Goal: Task Accomplishment & Management: Complete application form

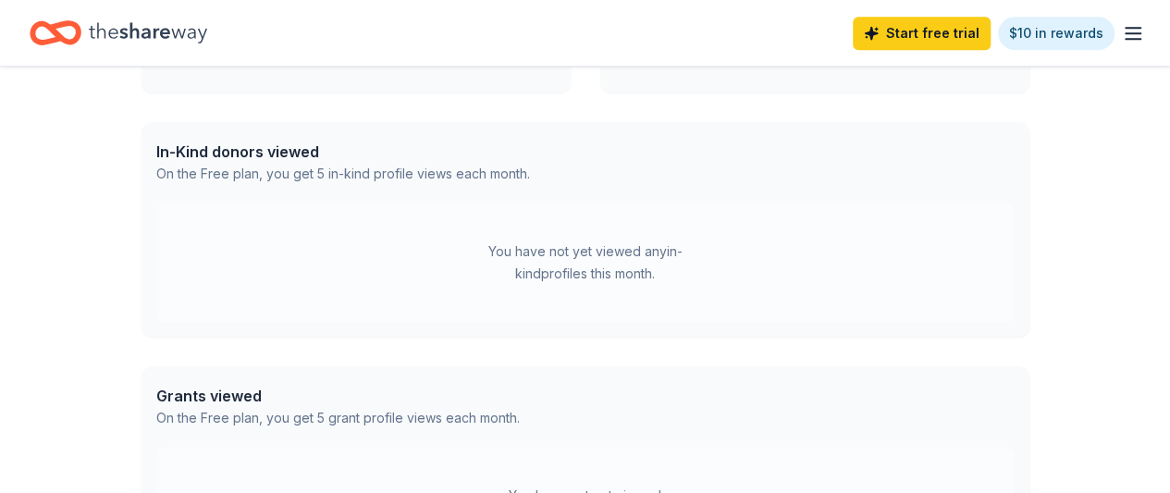
scroll to position [462, 0]
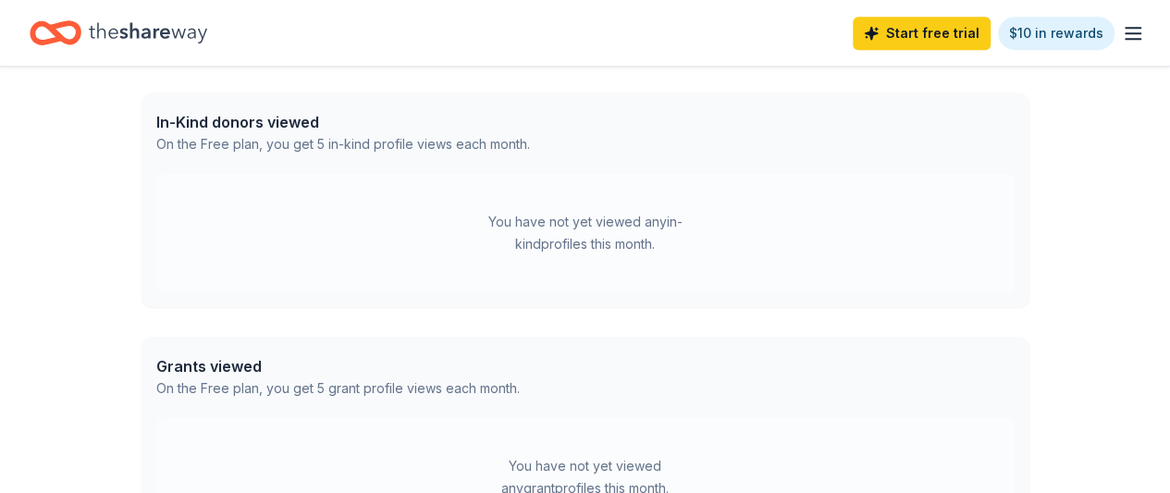
click at [597, 249] on div "You have not yet viewed any in-kind profiles this month." at bounding box center [585, 233] width 231 height 44
click at [277, 125] on div "In-Kind donors viewed" at bounding box center [343, 122] width 374 height 22
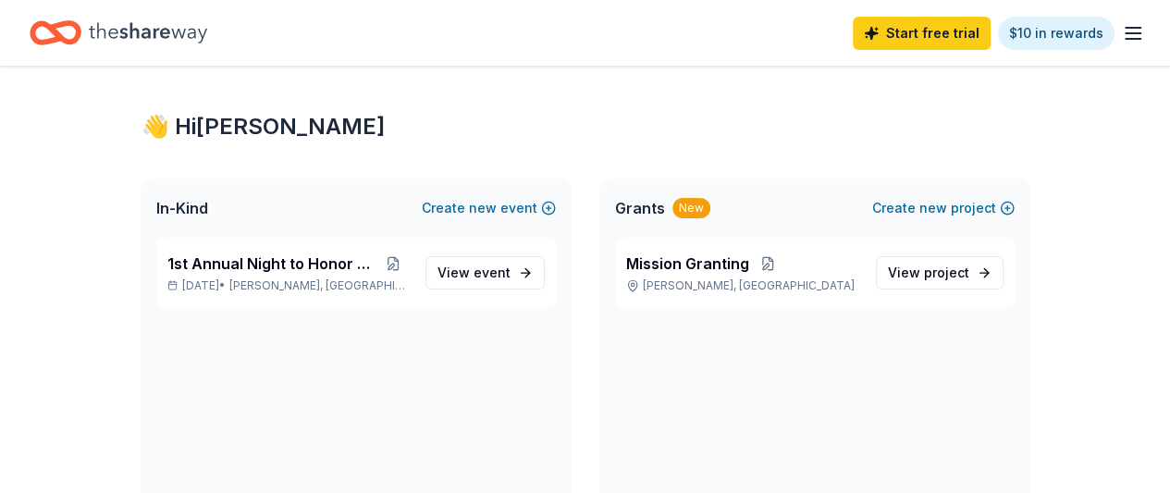
scroll to position [0, 0]
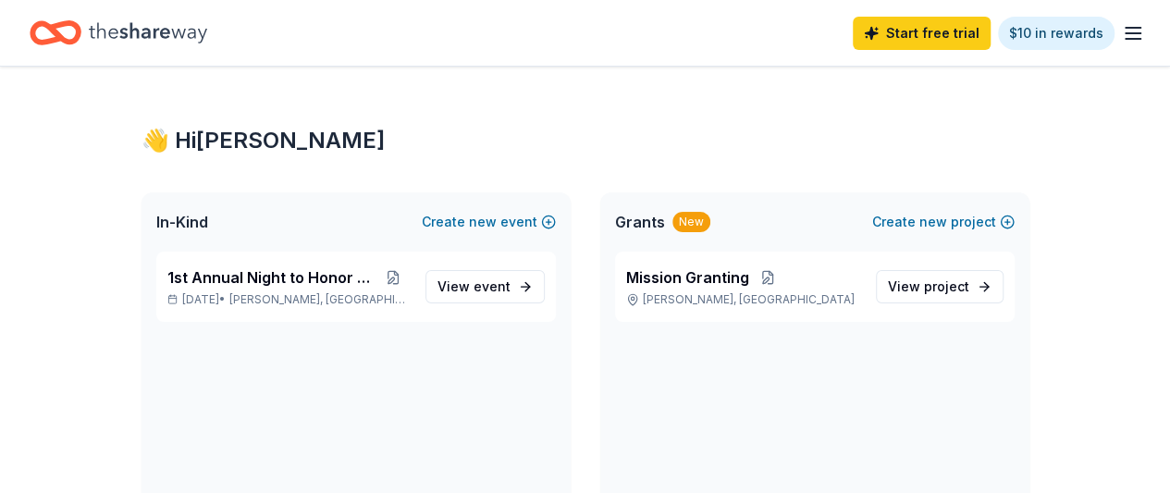
click at [1126, 28] on line "button" at bounding box center [1133, 28] width 15 height 0
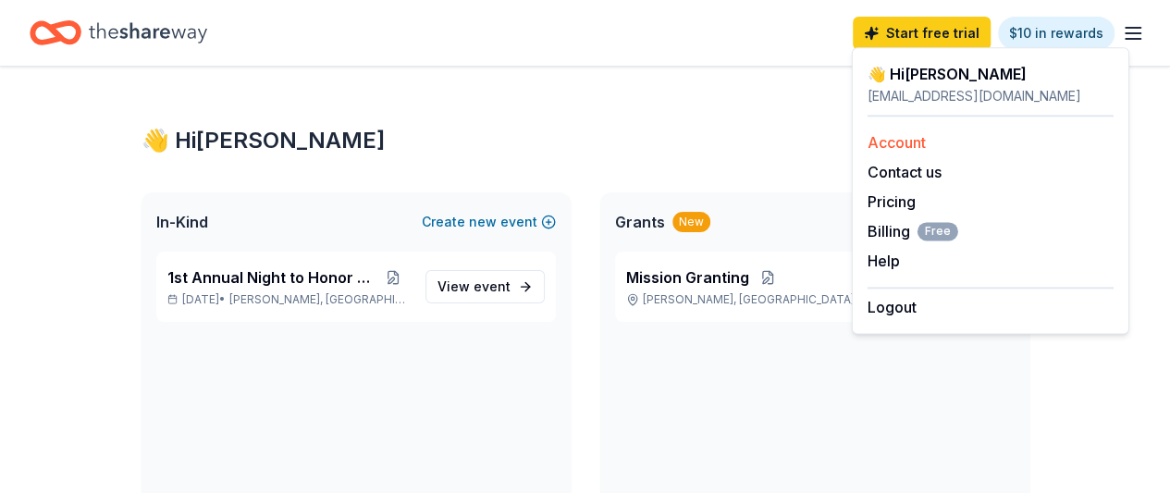
click at [914, 142] on link "Account" at bounding box center [897, 142] width 58 height 18
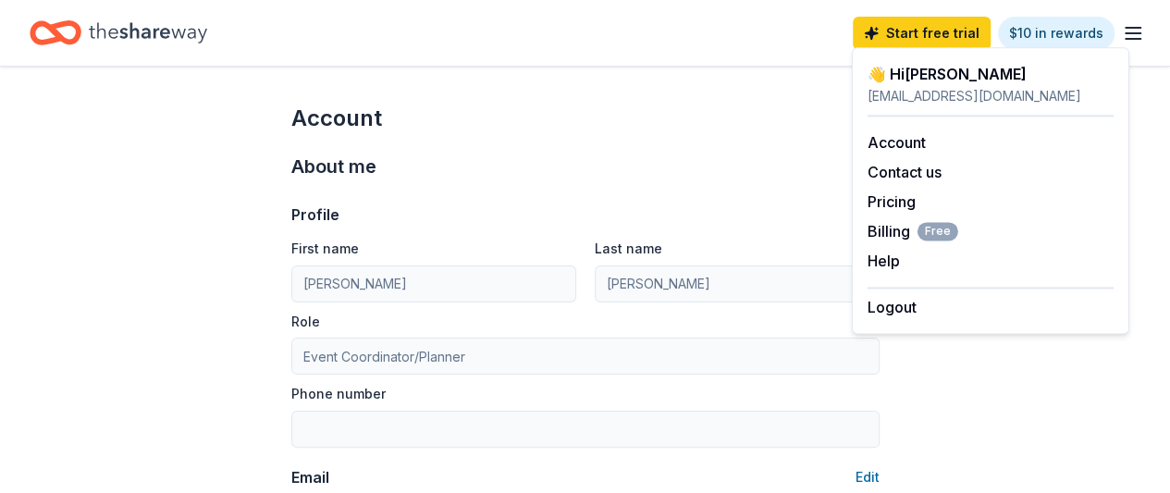
click at [148, 32] on icon "Home" at bounding box center [148, 33] width 118 height 38
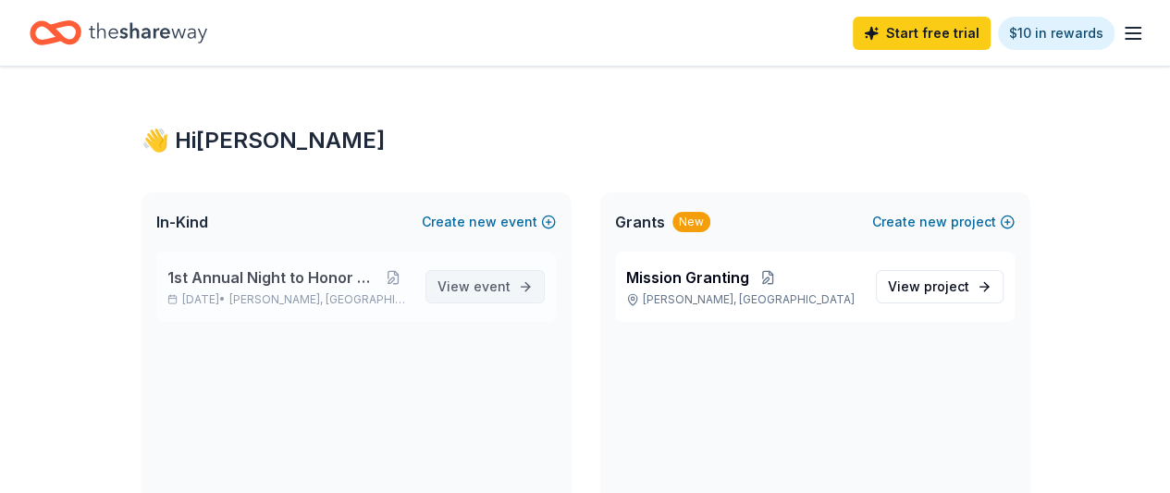
click at [466, 281] on span "View event" at bounding box center [473, 287] width 73 height 22
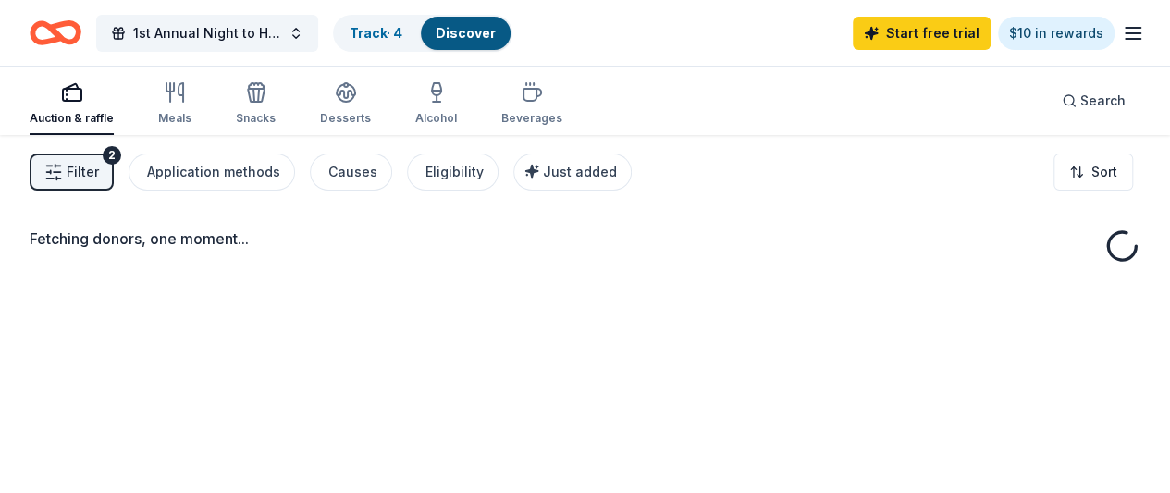
click at [114, 115] on div "Auction & raffle" at bounding box center [72, 118] width 84 height 15
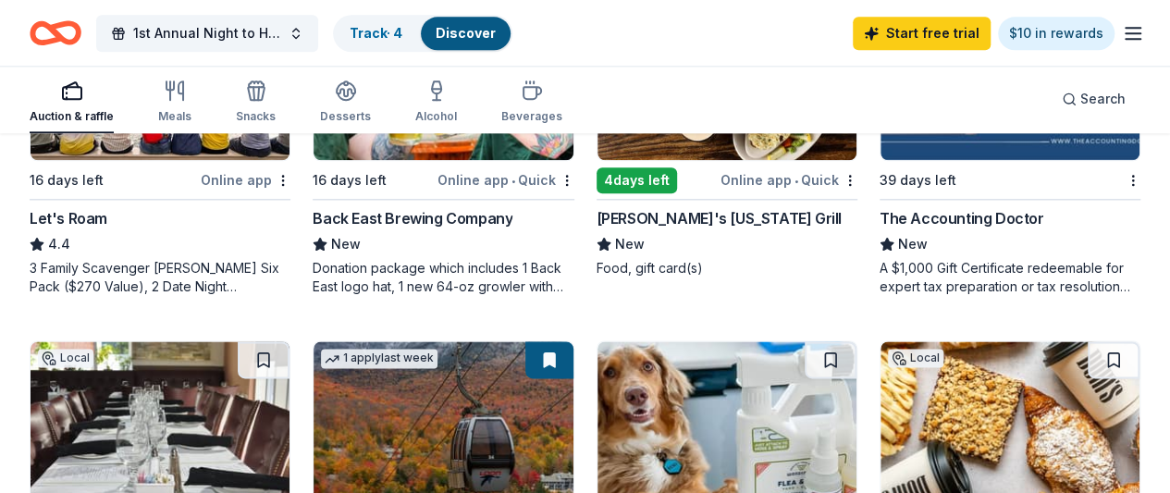
scroll to position [925, 0]
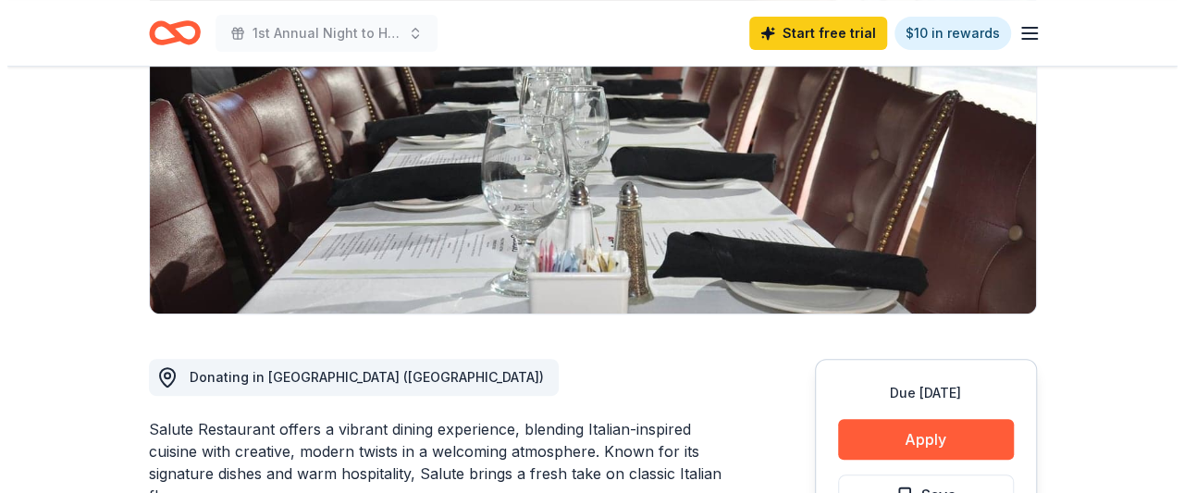
scroll to position [277, 0]
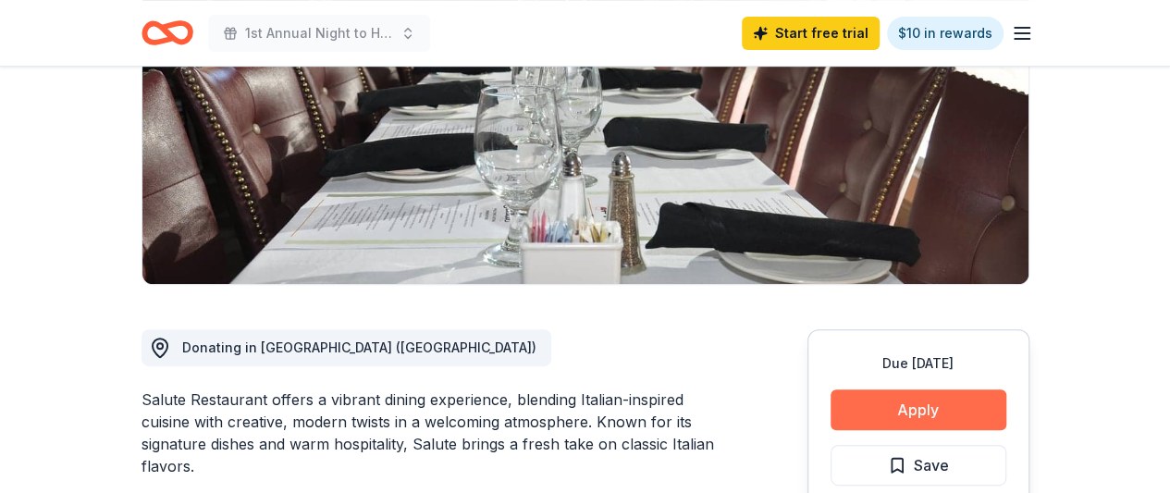
click at [882, 400] on button "Apply" at bounding box center [919, 409] width 176 height 41
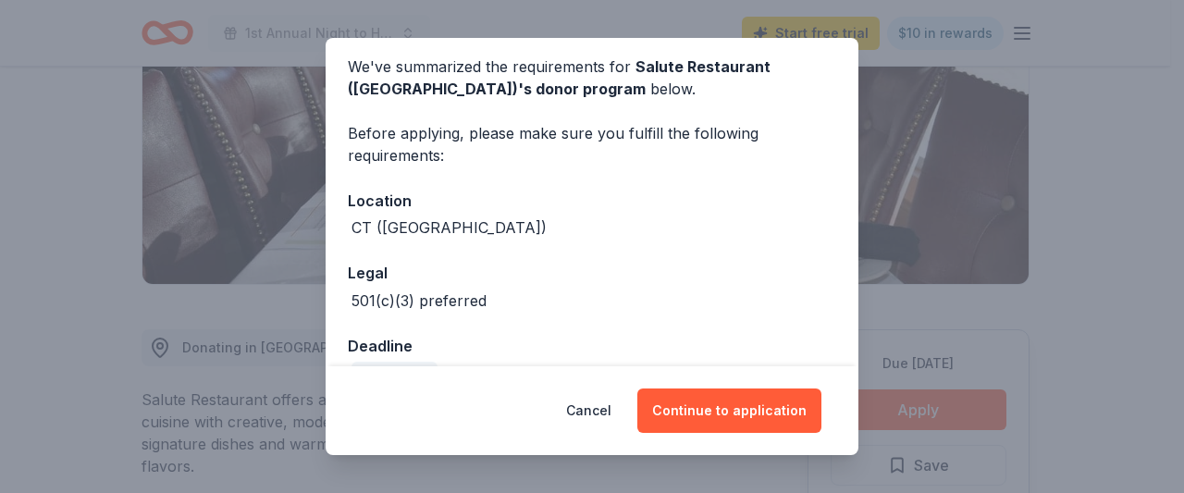
scroll to position [115, 0]
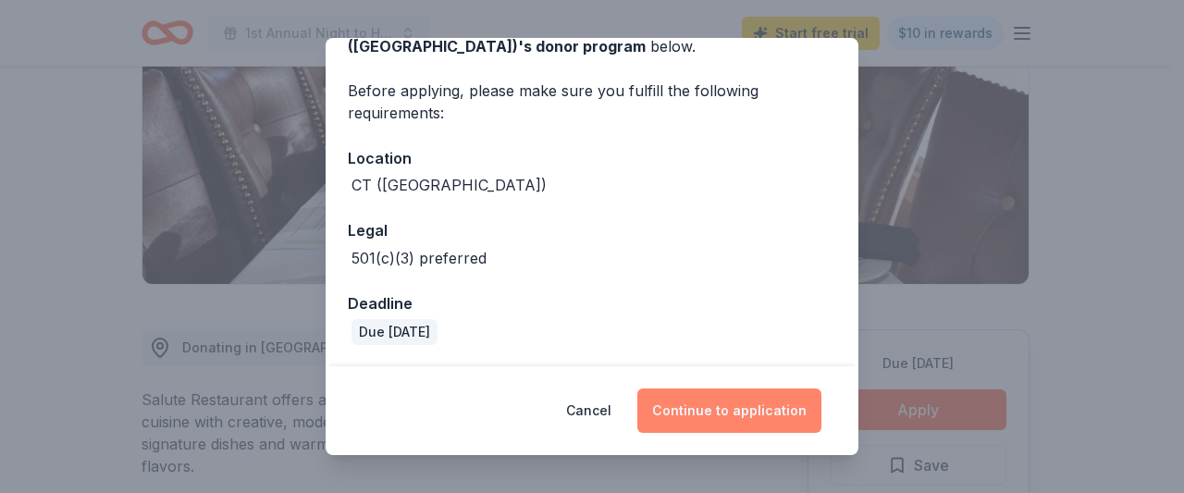
click at [723, 408] on button "Continue to application" at bounding box center [729, 410] width 184 height 44
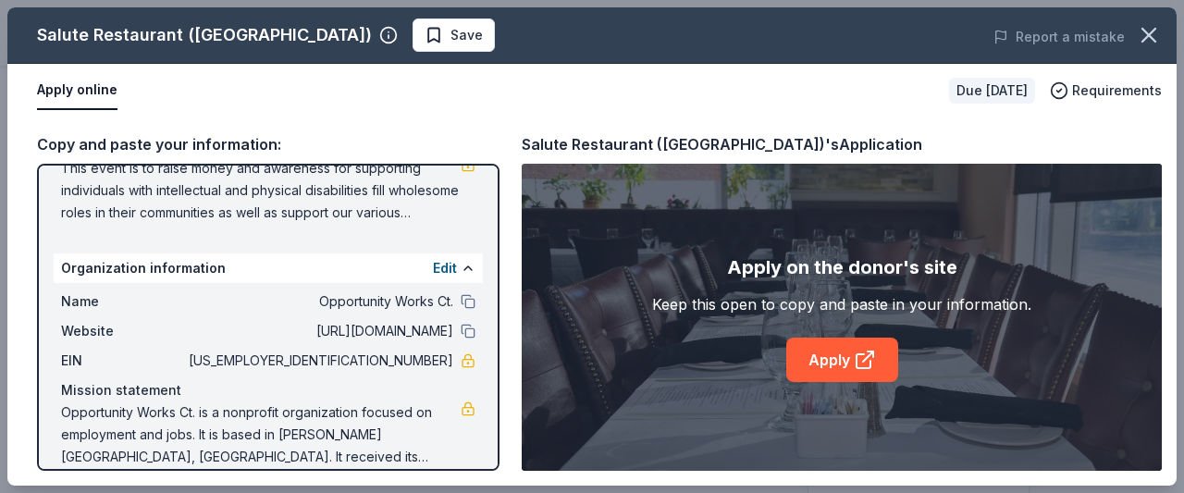
scroll to position [244, 0]
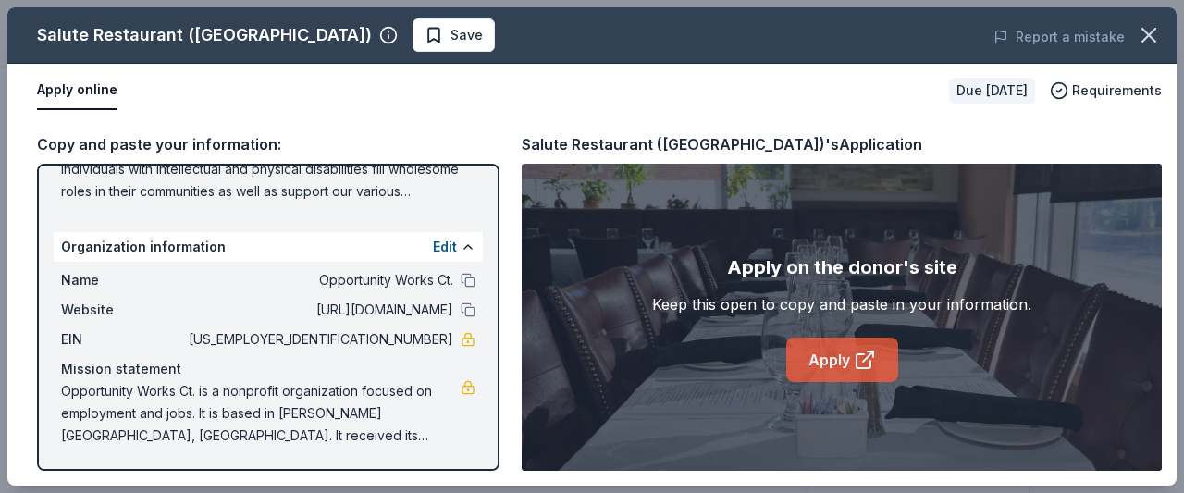
click at [842, 360] on link "Apply" at bounding box center [842, 360] width 112 height 44
